Goal: Navigation & Orientation: Find specific page/section

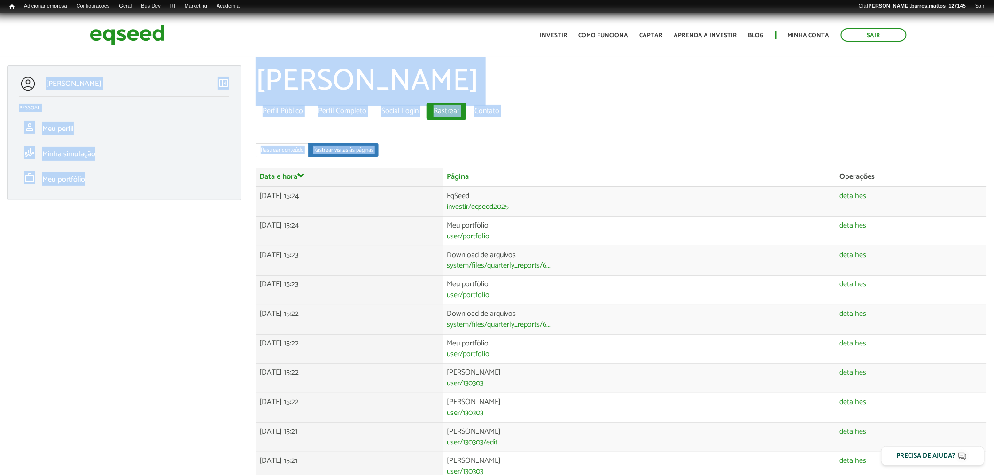
drag, startPoint x: 982, startPoint y: 142, endPoint x: 994, endPoint y: 173, distance: 33.3
click at [993, 172] on html "Sair Toggle navigation Toggle navigation Início Investir Como funciona" at bounding box center [497, 237] width 994 height 475
click at [117, 31] on img at bounding box center [127, 35] width 75 height 25
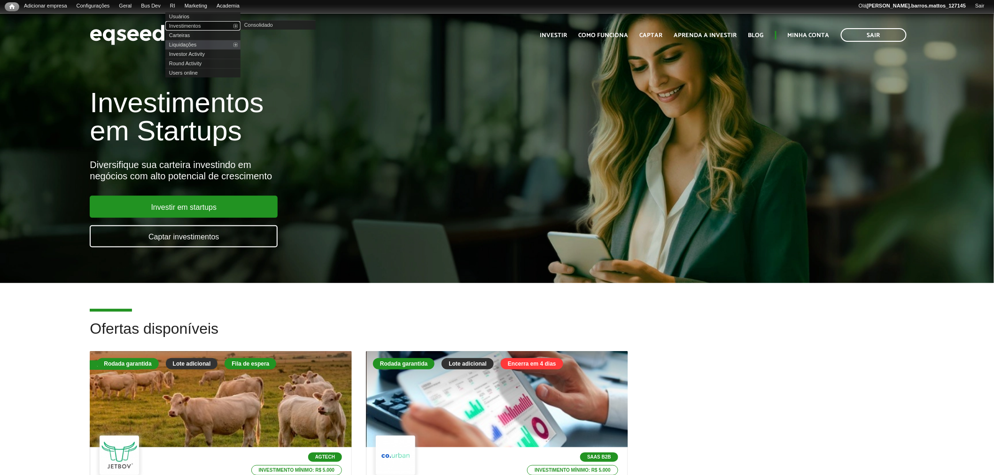
click at [188, 26] on link "Investimentos" at bounding box center [202, 25] width 75 height 9
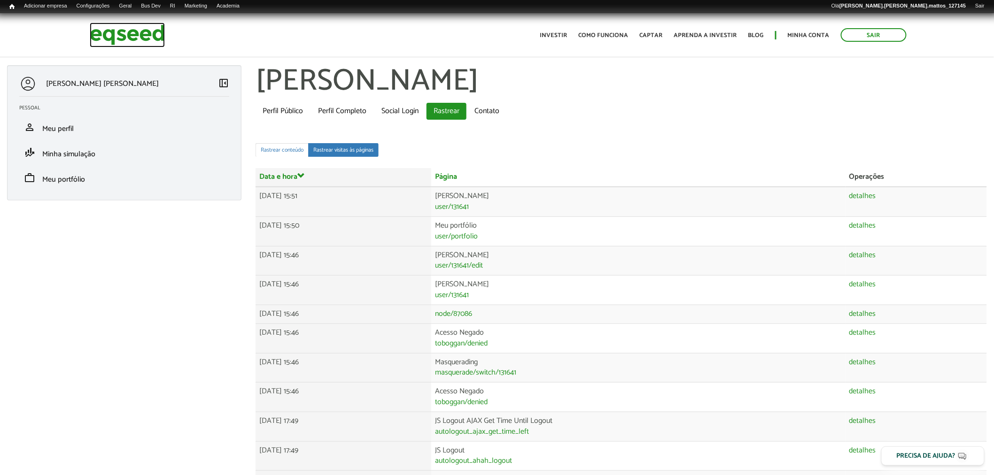
click at [127, 44] on img at bounding box center [127, 35] width 75 height 25
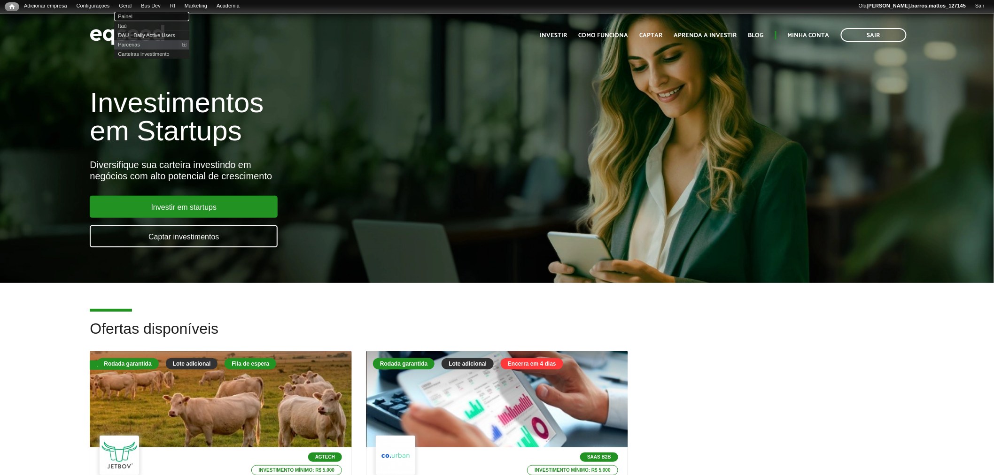
click at [137, 17] on link "Painel" at bounding box center [151, 16] width 75 height 9
